Goal: Task Accomplishment & Management: Manage account settings

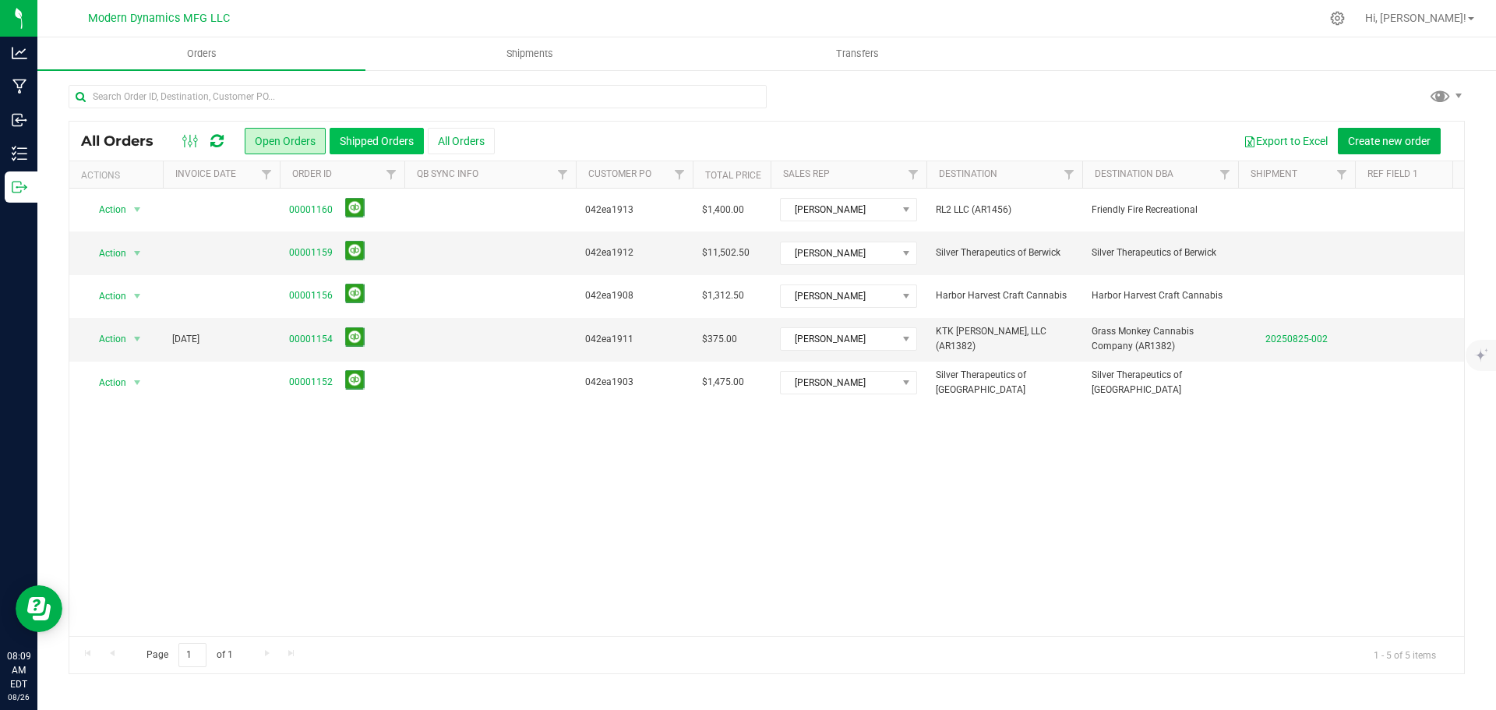
click at [372, 139] on button "Shipped Orders" at bounding box center [377, 141] width 94 height 26
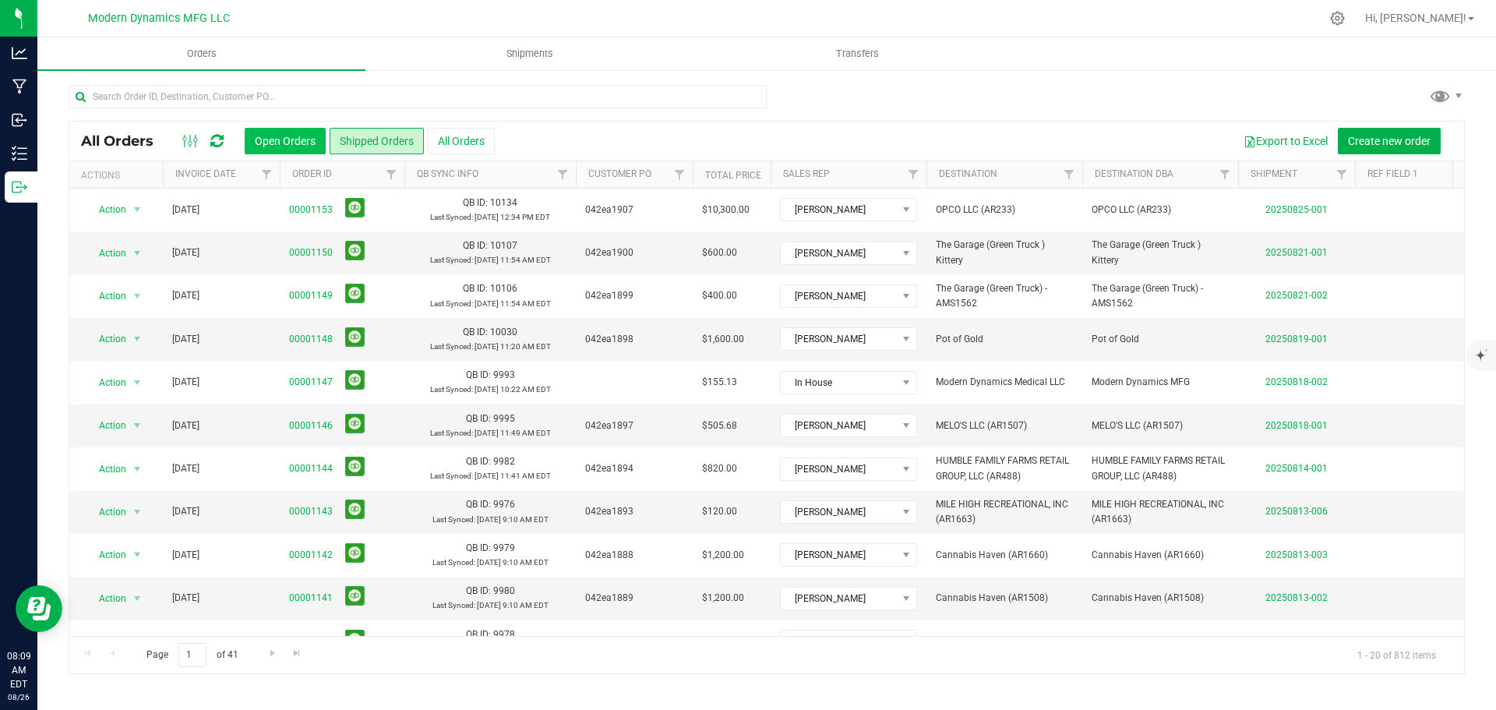
click at [258, 135] on button "Open Orders" at bounding box center [285, 141] width 81 height 26
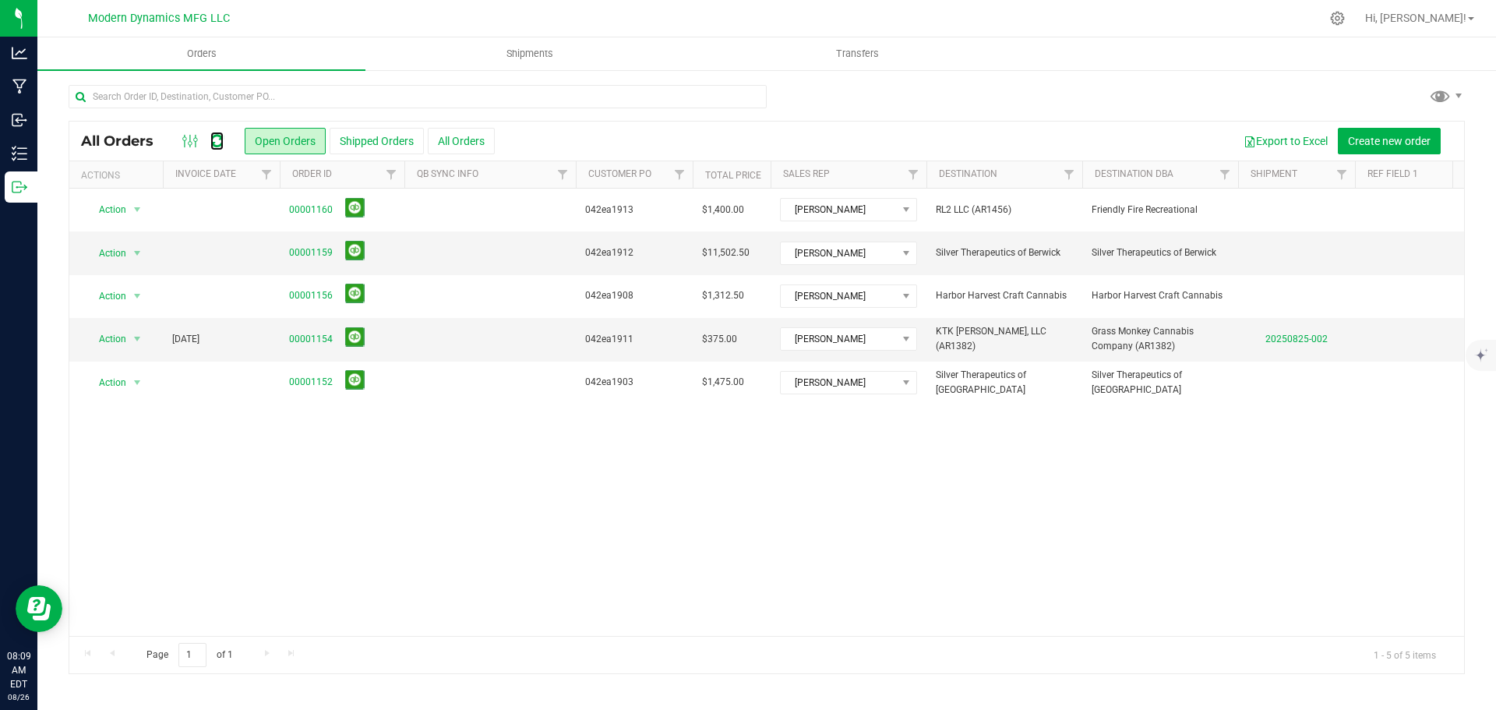
click at [219, 141] on icon at bounding box center [216, 141] width 13 height 16
click at [1345, 20] on icon at bounding box center [1337, 18] width 15 height 15
click at [1346, 23] on icon at bounding box center [1337, 18] width 16 height 16
click at [1346, 19] on icon at bounding box center [1337, 18] width 16 height 16
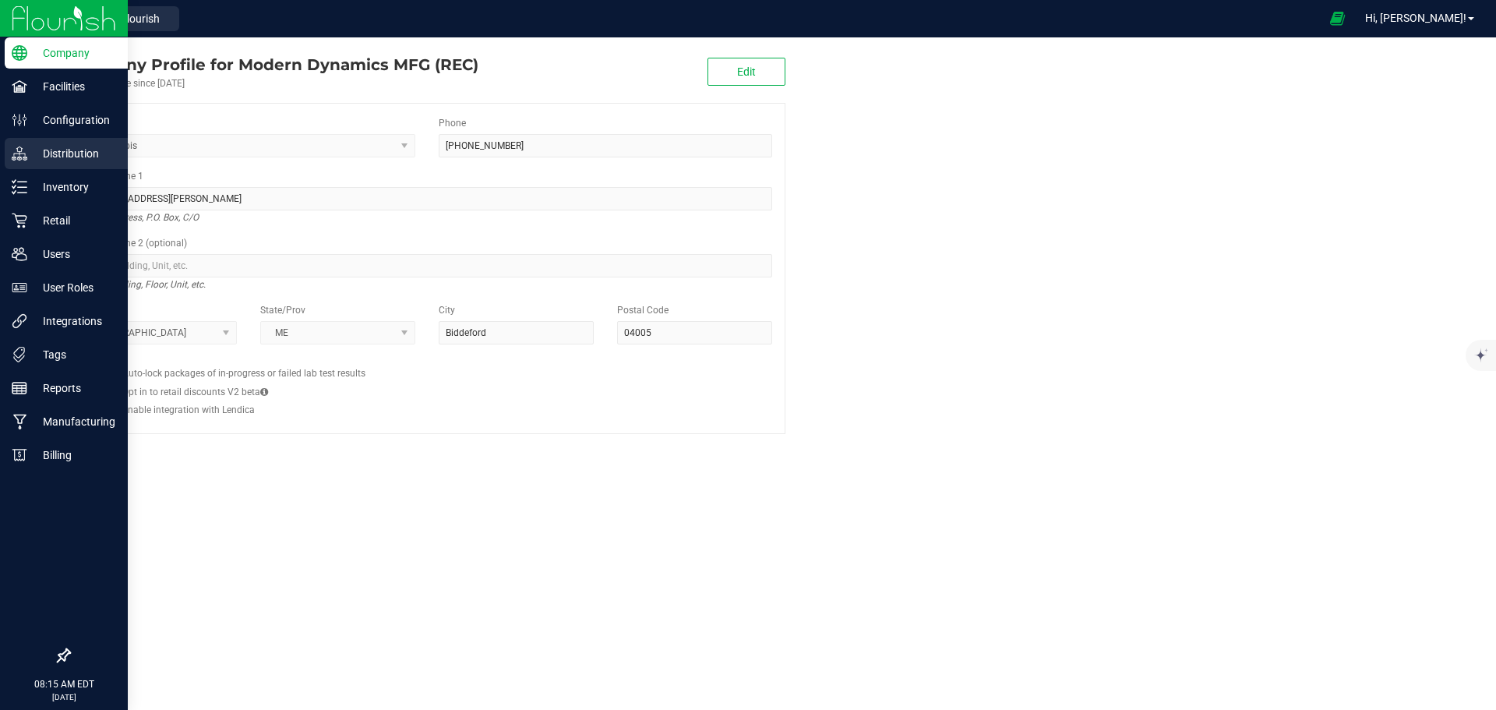
click at [68, 150] on p "Distribution" at bounding box center [73, 153] width 93 height 19
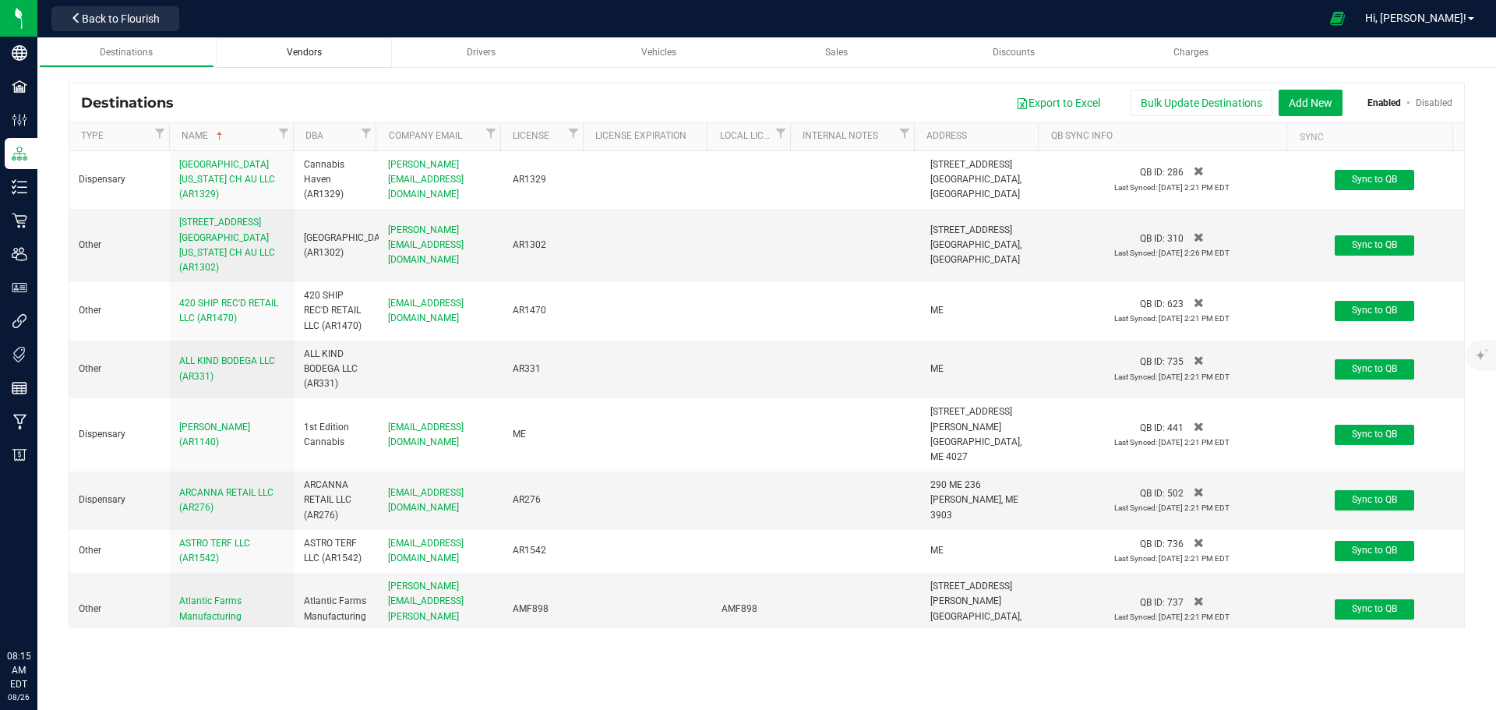
click at [298, 50] on span "Vendors" at bounding box center [304, 52] width 35 height 11
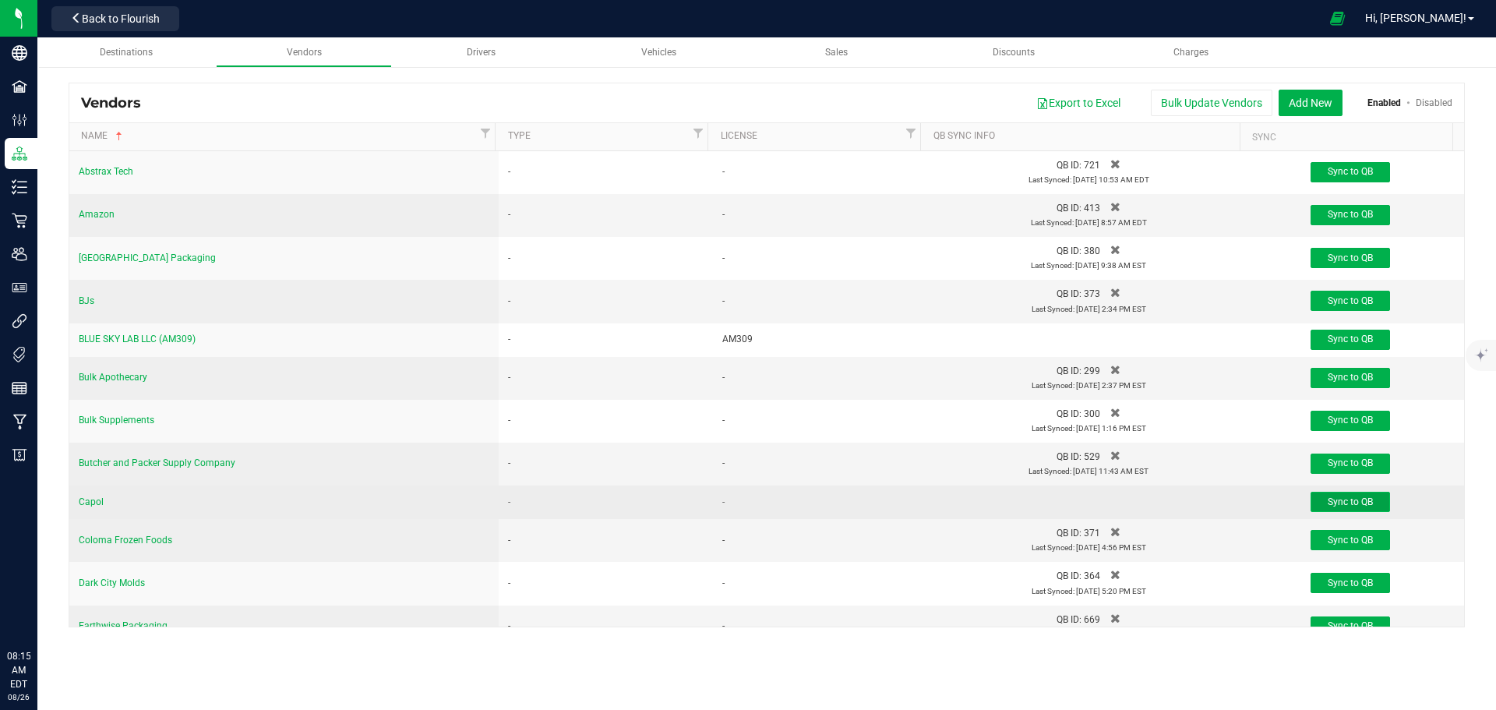
click at [1340, 499] on span "Sync to QB" at bounding box center [1350, 501] width 45 height 11
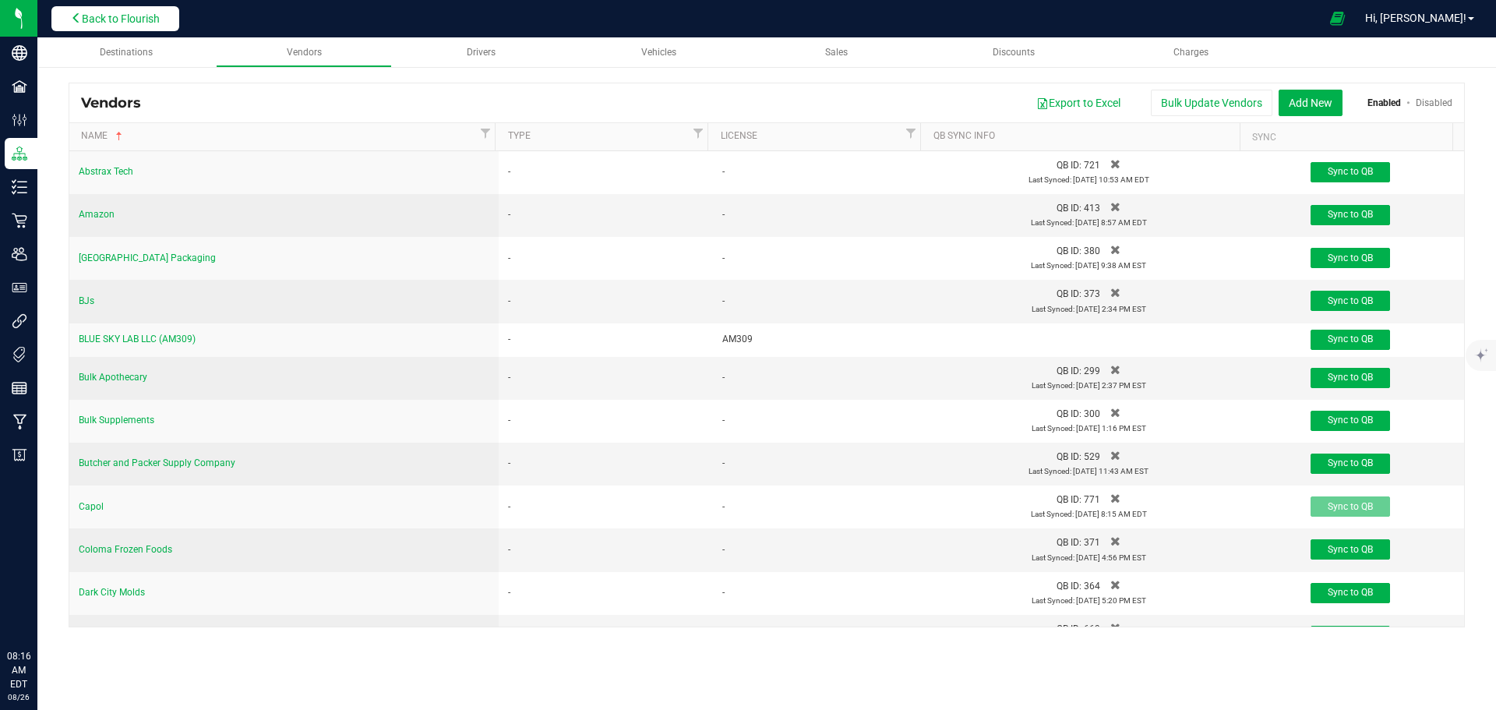
click at [114, 17] on span "Back to Flourish" at bounding box center [121, 18] width 78 height 12
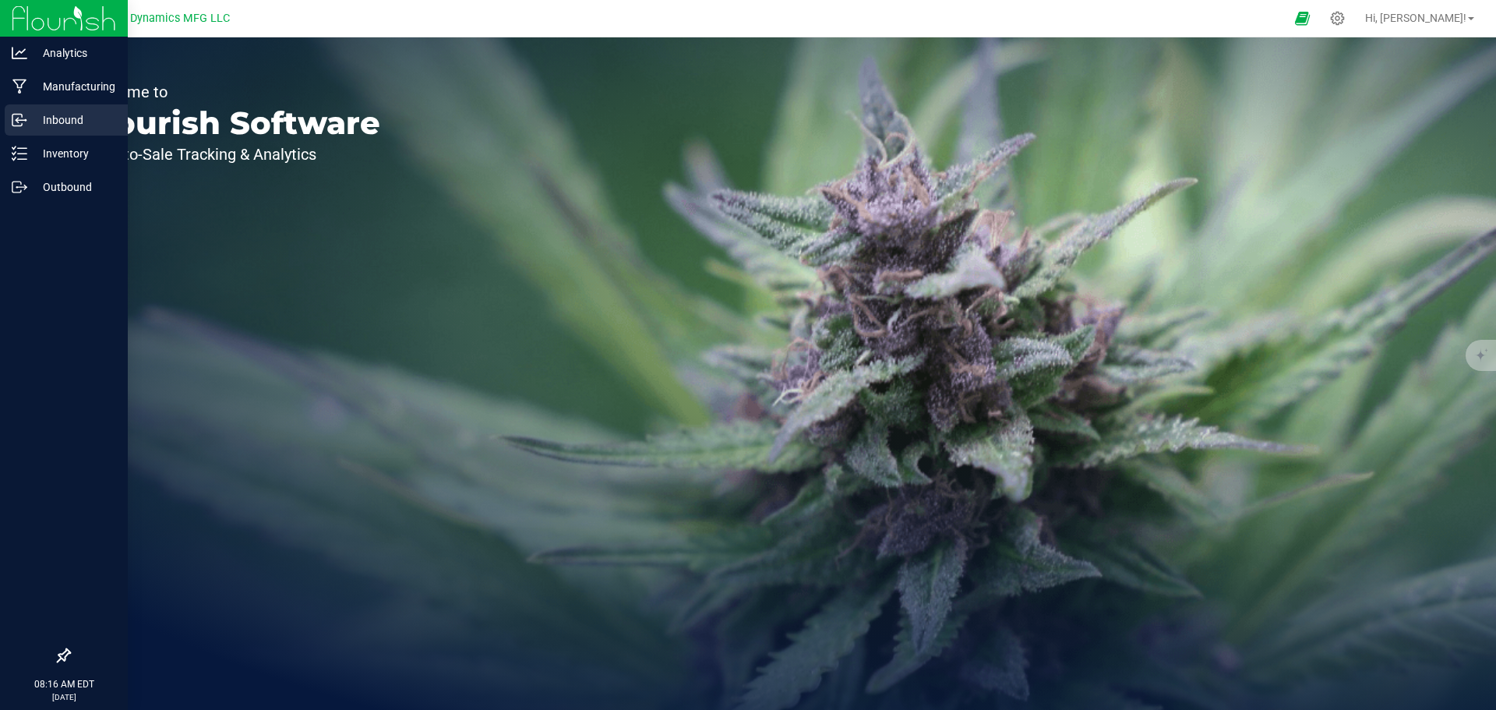
click at [49, 122] on p "Inbound" at bounding box center [73, 120] width 93 height 19
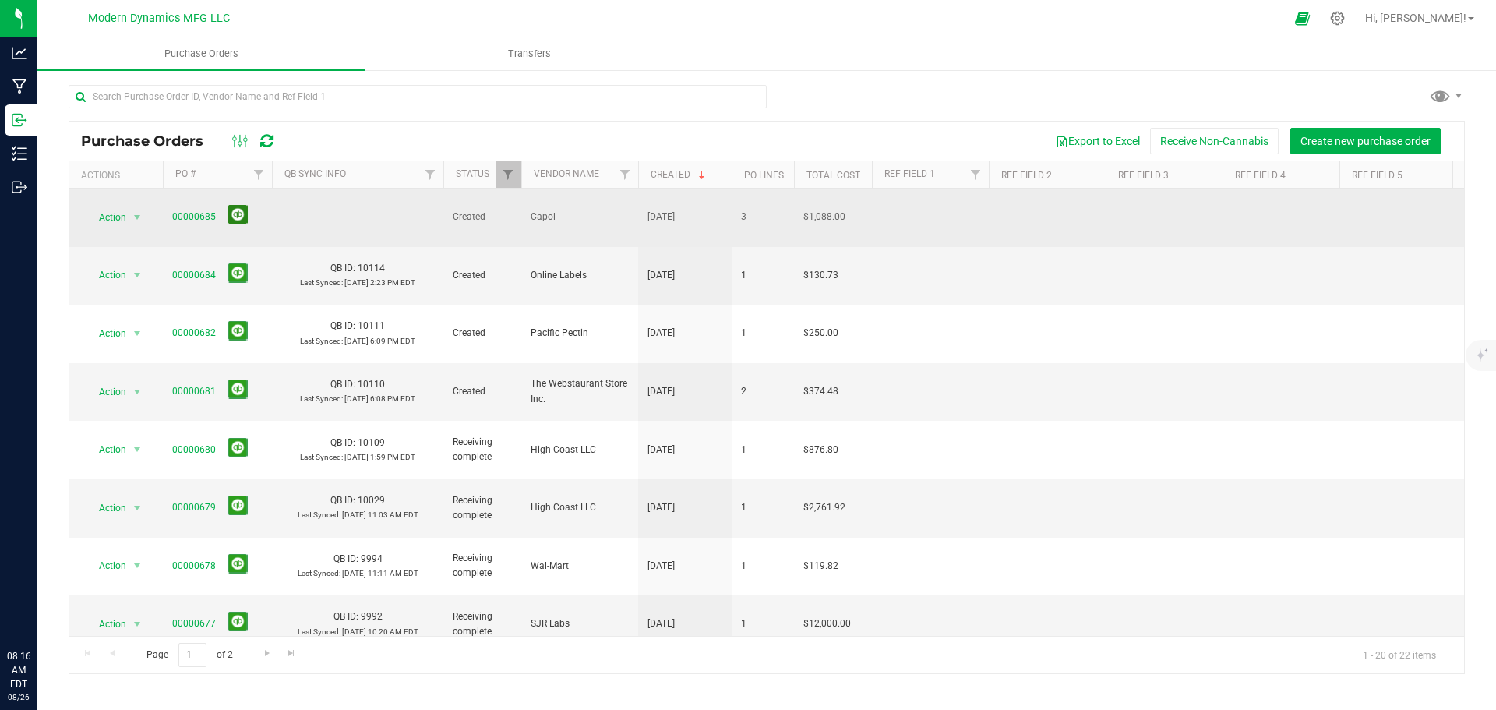
click at [236, 205] on button at bounding box center [237, 214] width 19 height 19
click at [266, 138] on icon at bounding box center [266, 141] width 13 height 16
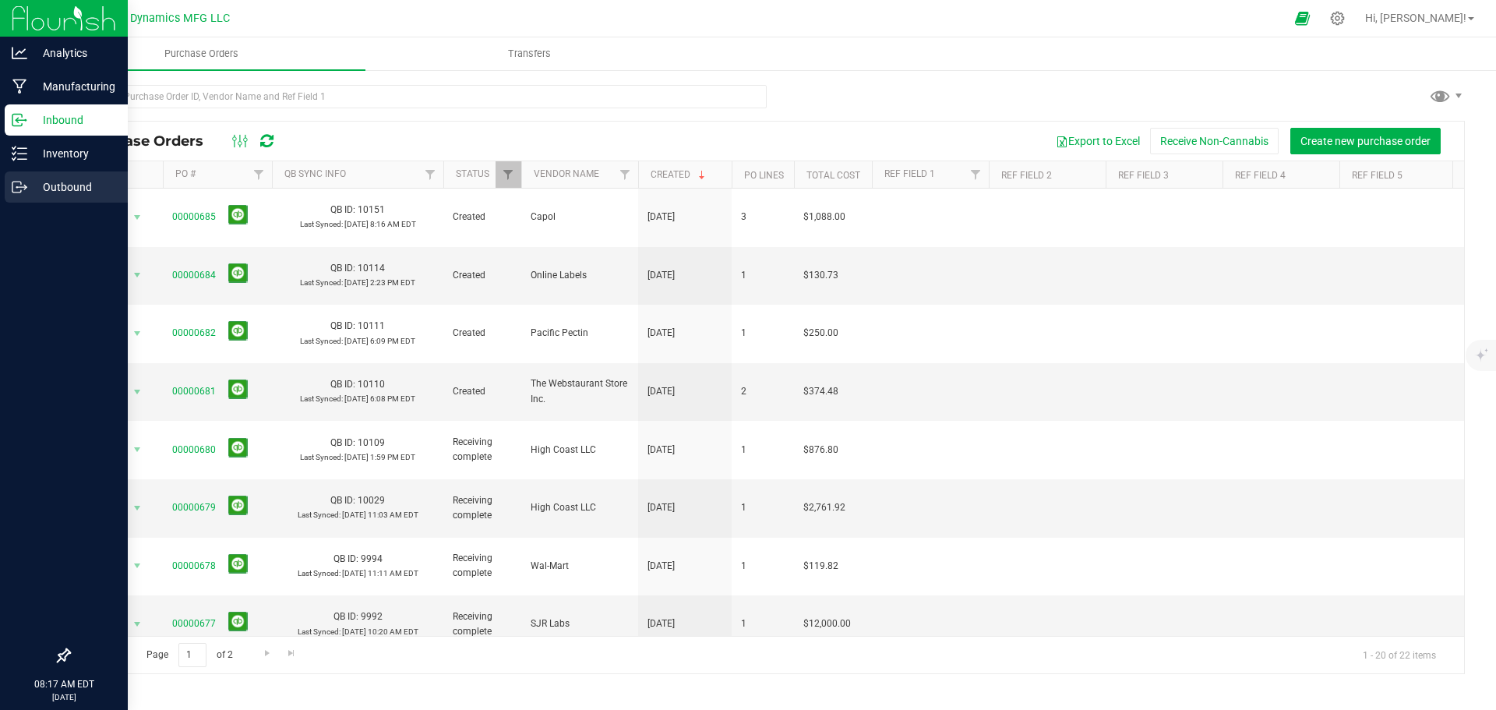
click at [79, 178] on p "Outbound" at bounding box center [73, 187] width 93 height 19
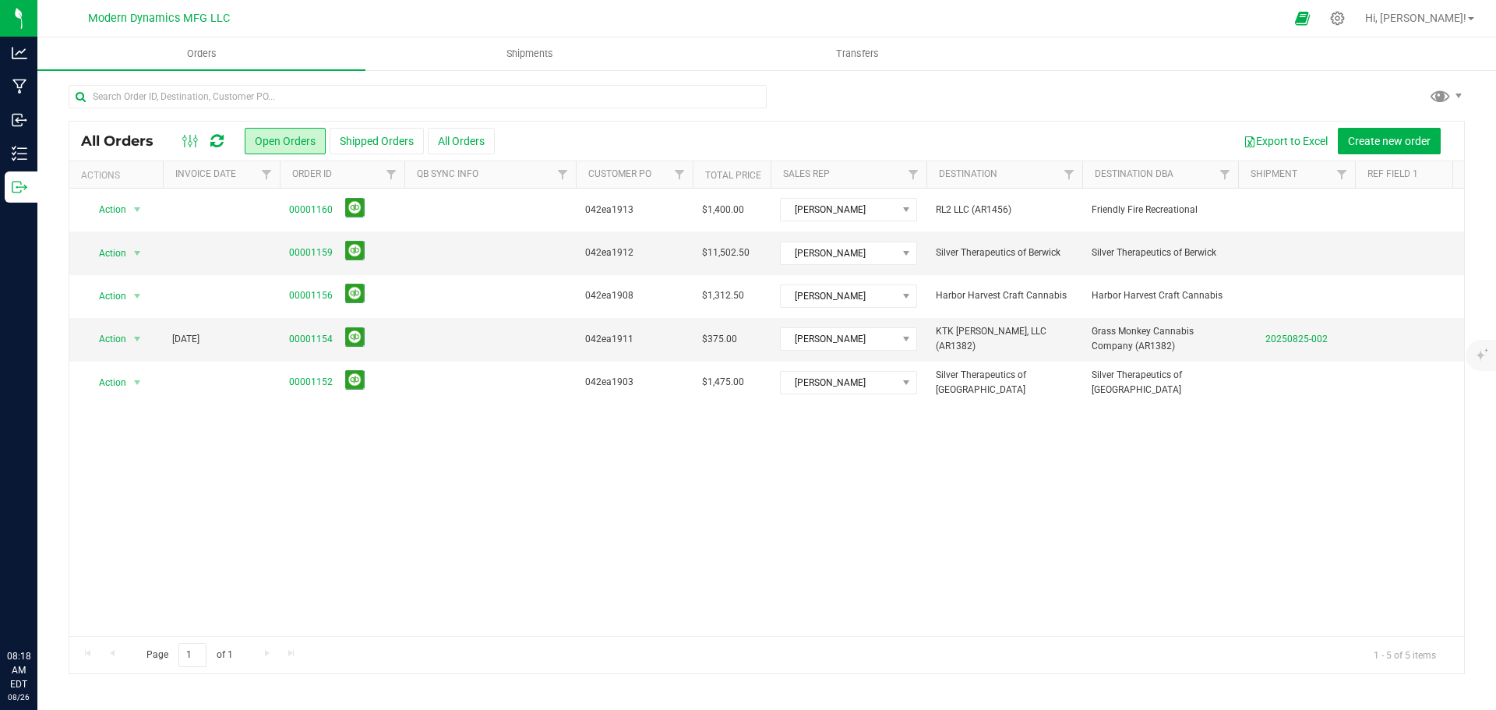
click at [497, 499] on div "Action Action Cancel order Change facility Clone order Edit order Mark as fully…" at bounding box center [766, 412] width 1395 height 447
click at [383, 139] on button "Shipped Orders" at bounding box center [377, 141] width 94 height 26
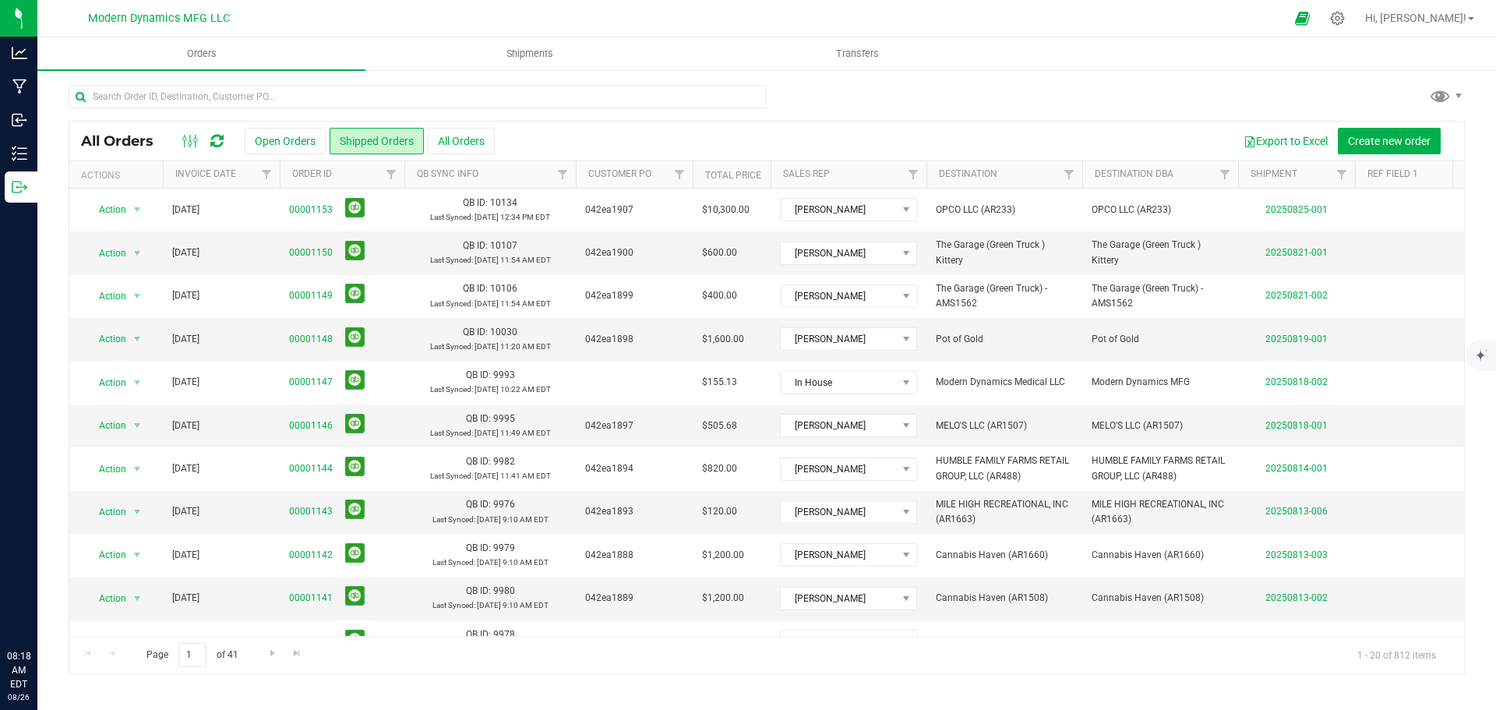
click at [281, 144] on button "Open Orders" at bounding box center [285, 141] width 81 height 26
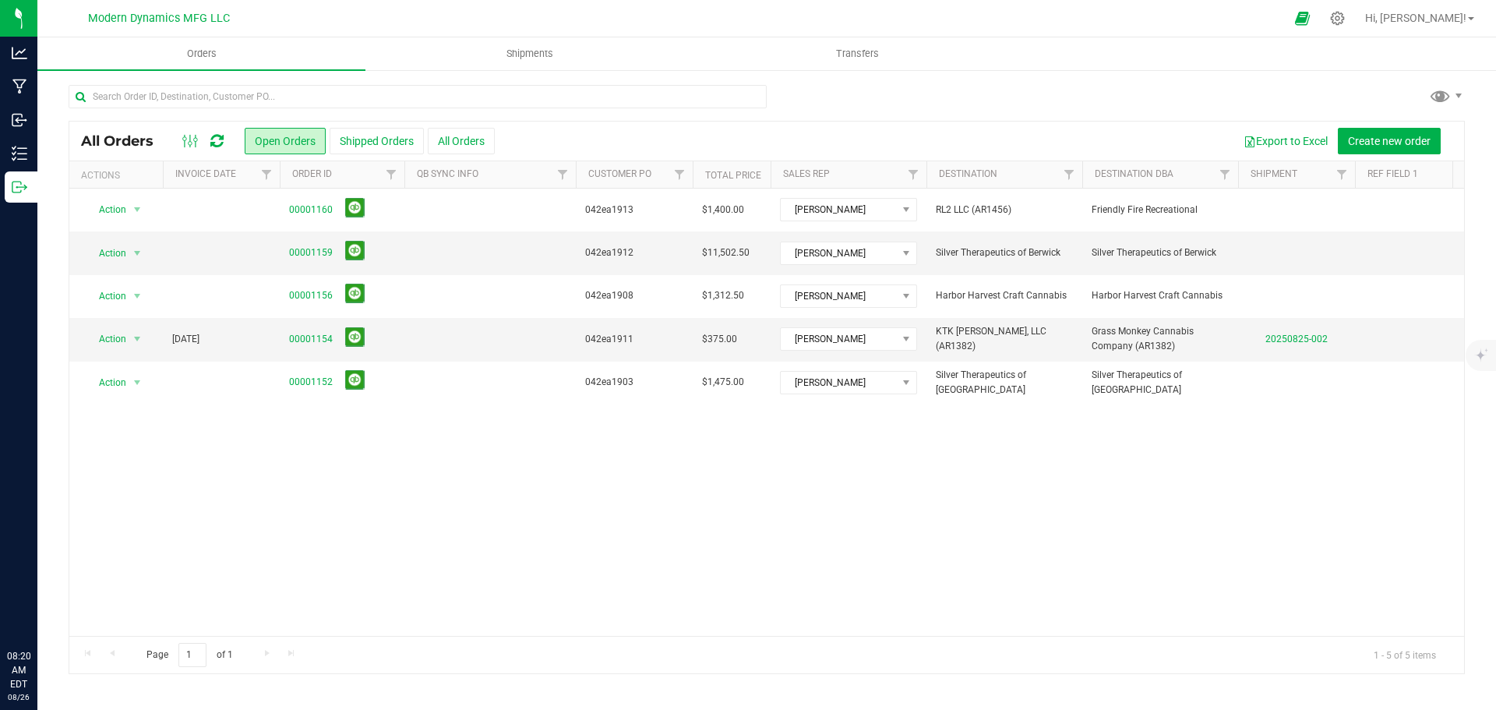
click at [599, 496] on div "Action Action Cancel order Change facility Clone order Edit order Mark as fully…" at bounding box center [766, 412] width 1395 height 447
click at [566, 494] on div "Action Action Cancel order Change facility Clone order Edit order Mark as fully…" at bounding box center [766, 412] width 1395 height 447
click at [1345, 18] on icon at bounding box center [1337, 18] width 15 height 15
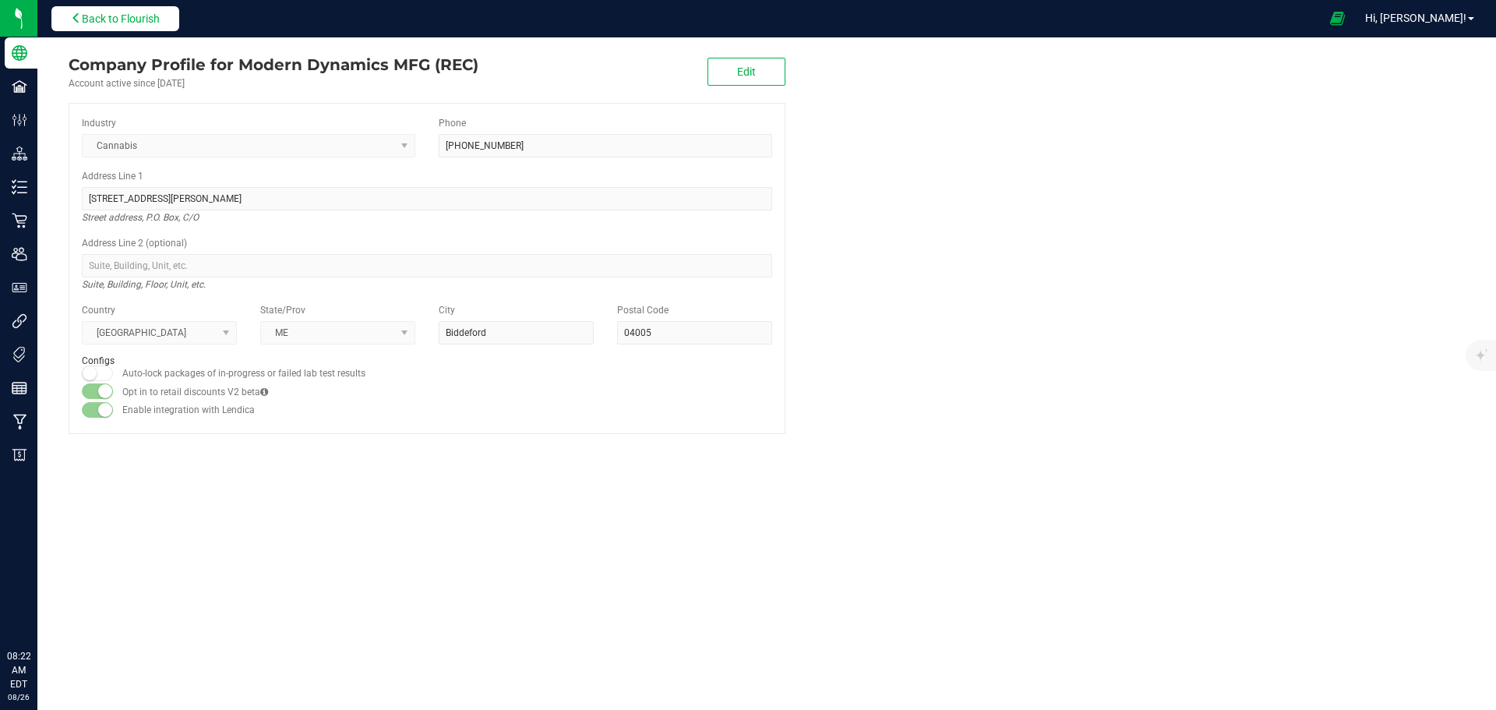
click at [129, 12] on span "Back to Flourish" at bounding box center [121, 18] width 78 height 12
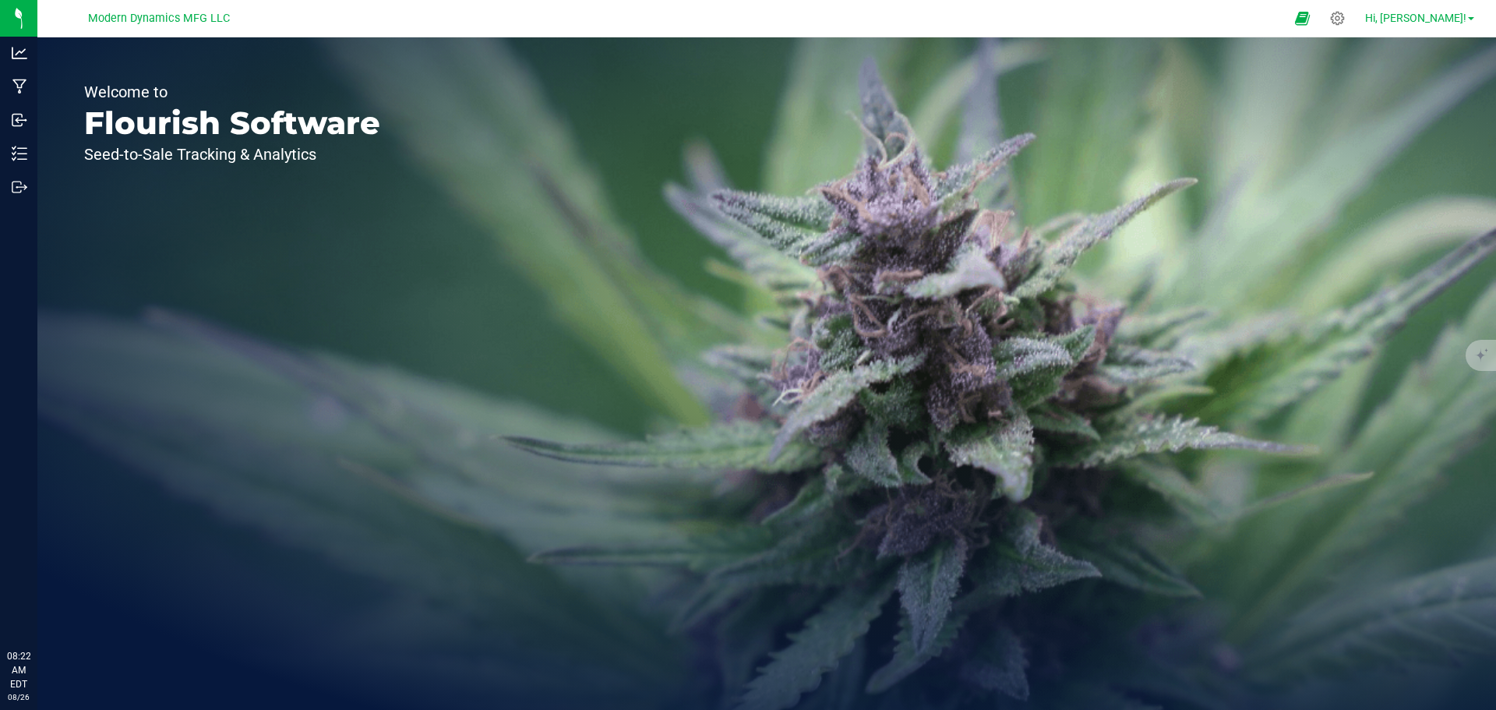
click at [1472, 24] on link "Hi, [PERSON_NAME]!" at bounding box center [1420, 18] width 122 height 16
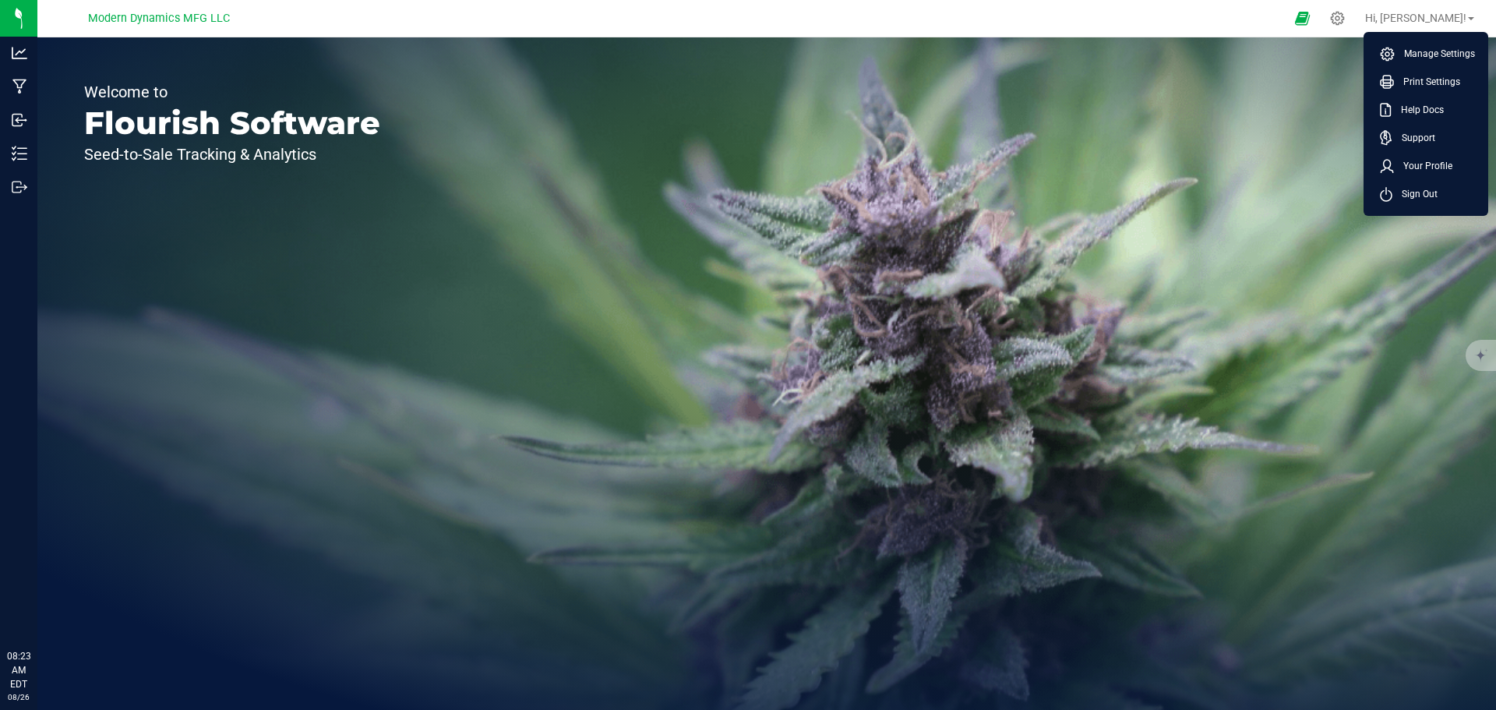
click at [1427, 195] on span "Sign Out" at bounding box center [1414, 194] width 45 height 16
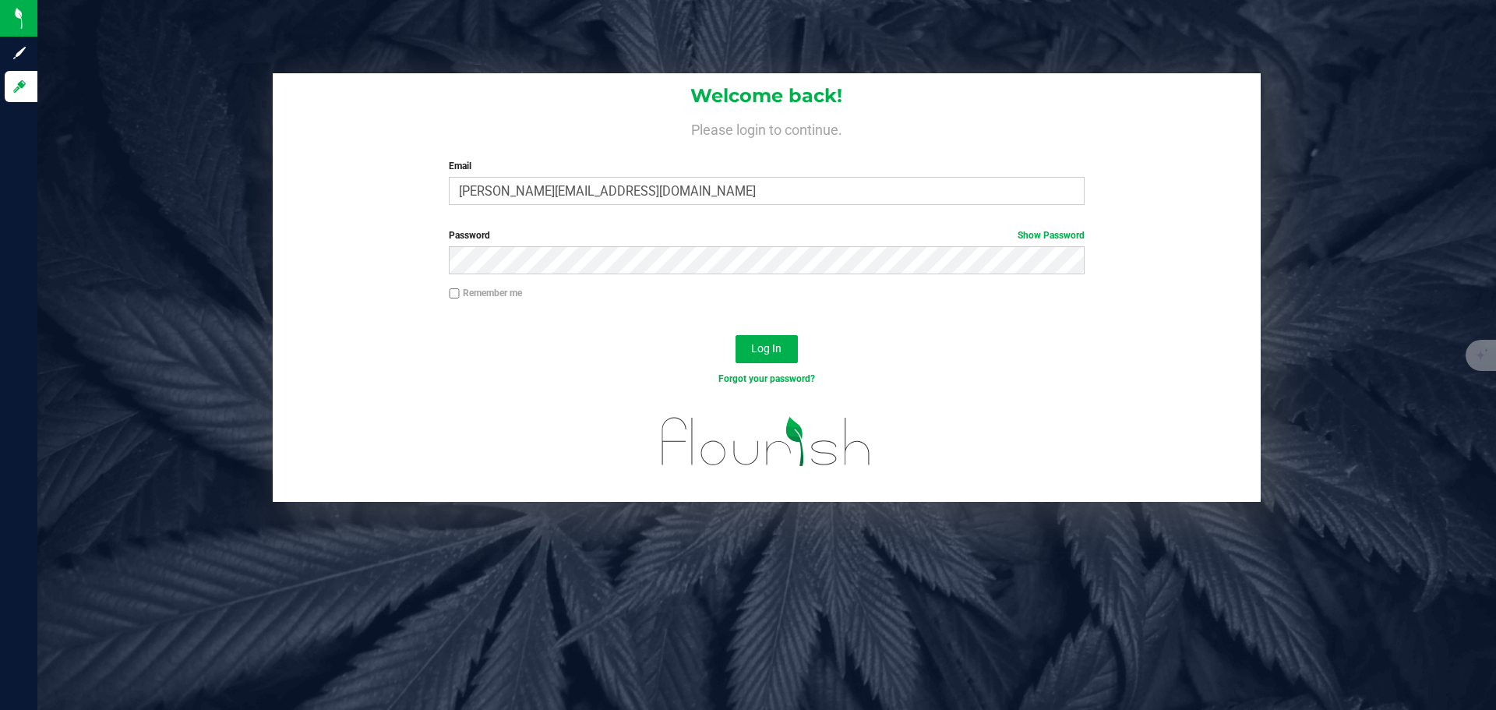
click at [630, 206] on div "Welcome back! Please login to continue. Email steve@moderndynamicsmfg.com Requi…" at bounding box center [767, 145] width 988 height 144
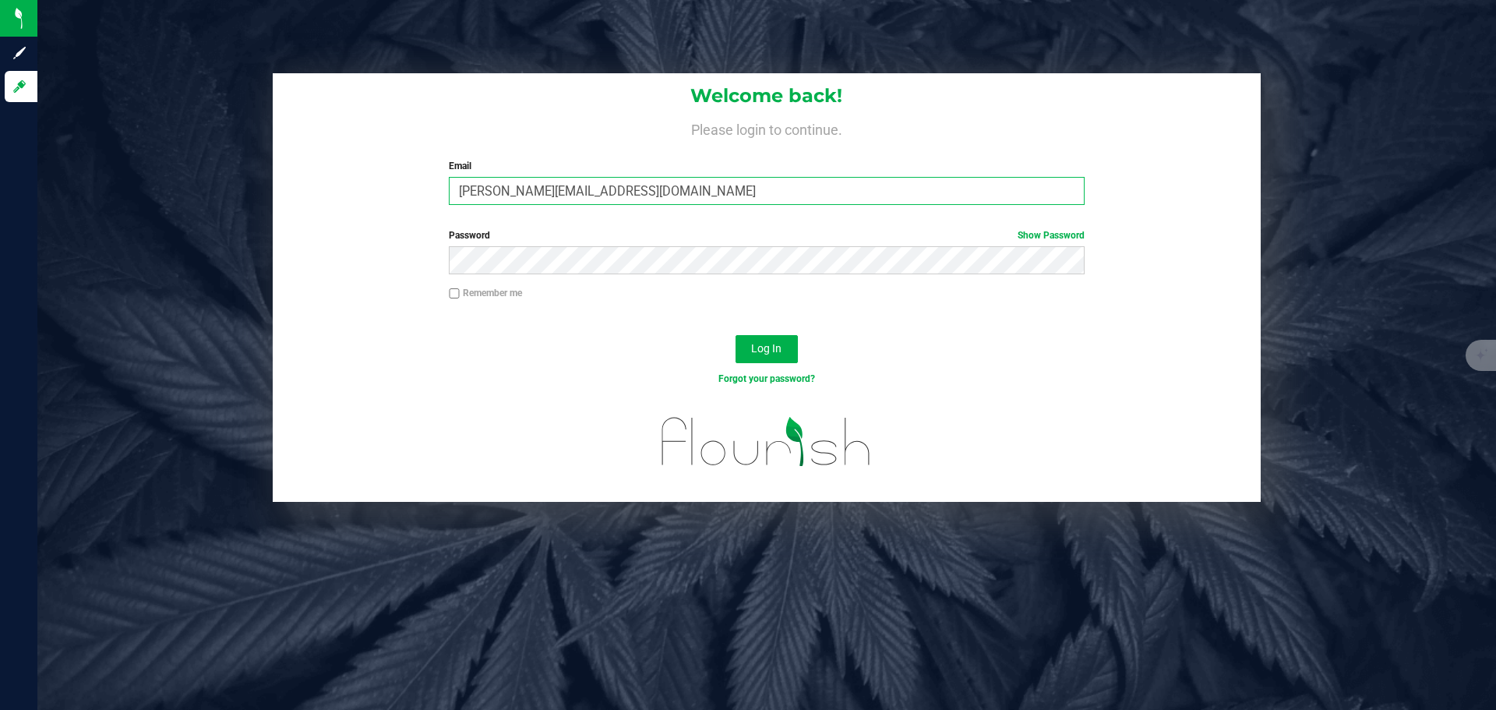
click at [630, 189] on input "steve@moderndynamicsmfg.com" at bounding box center [766, 191] width 635 height 28
type input "steve.pica@gmail.com"
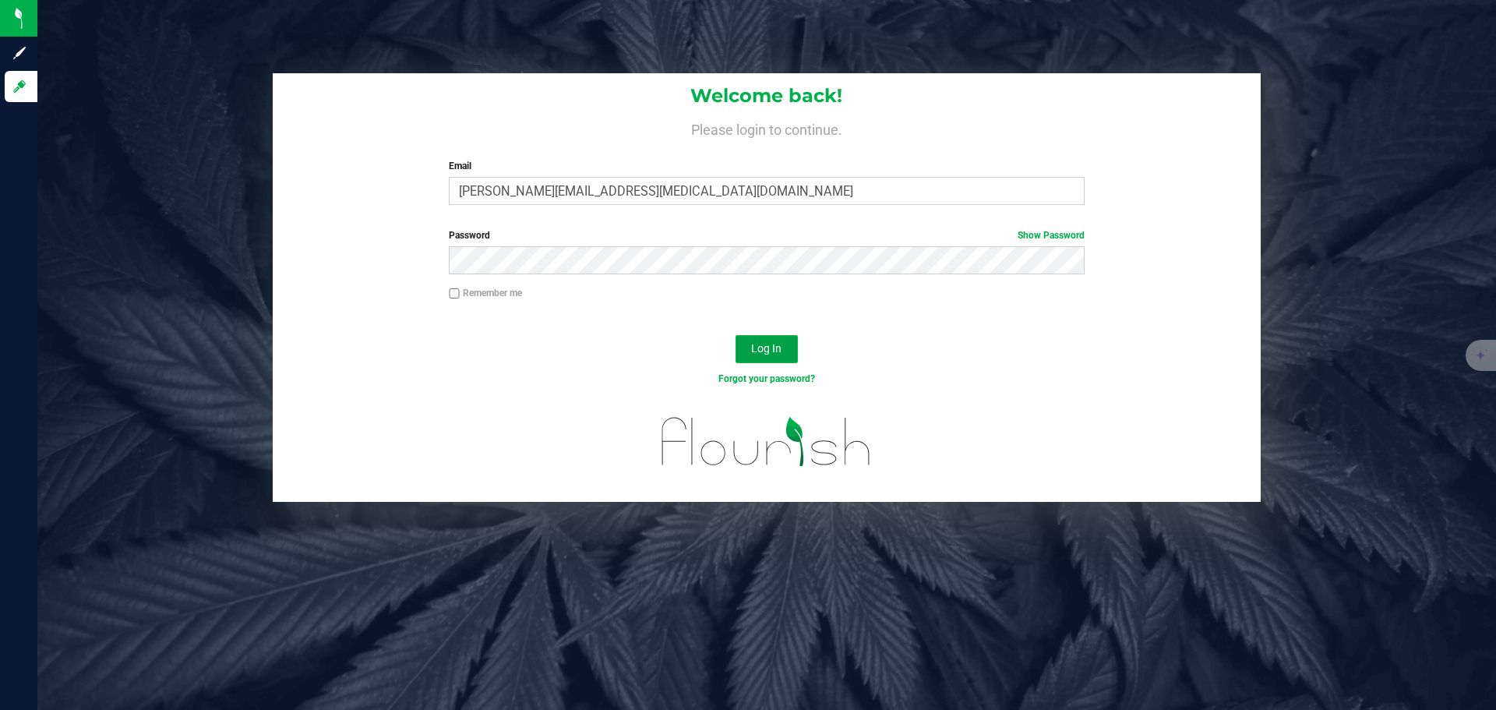
click at [760, 346] on span "Log In" at bounding box center [766, 348] width 30 height 12
